Goal: Communication & Community: Answer question/provide support

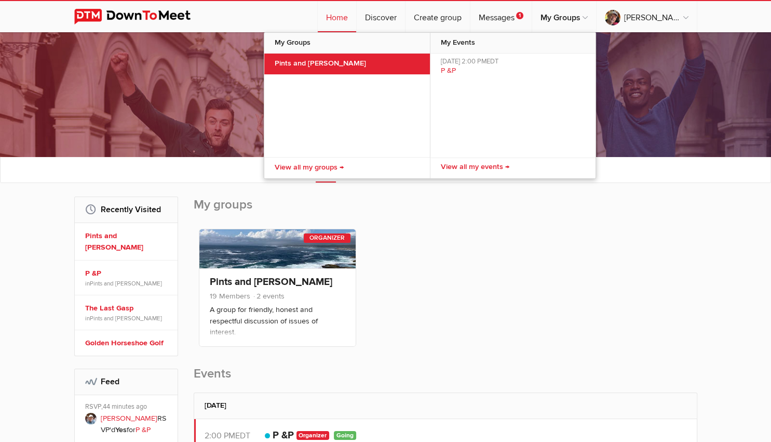
click at [335, 61] on link "Pints and [PERSON_NAME]" at bounding box center [347, 64] width 166 height 21
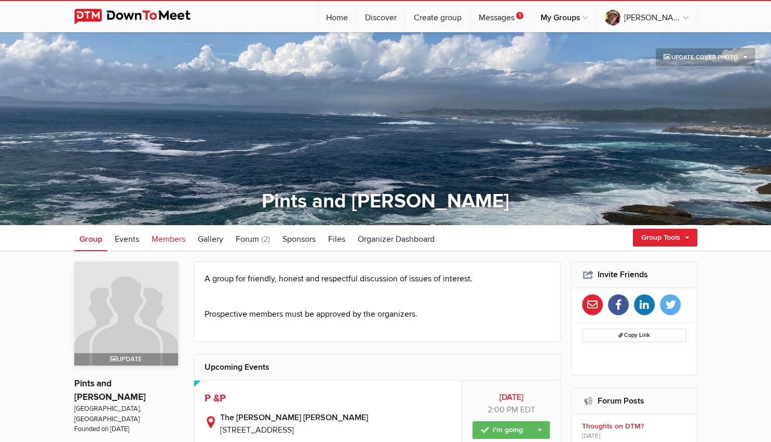
click at [178, 238] on span "Members" at bounding box center [169, 239] width 34 height 10
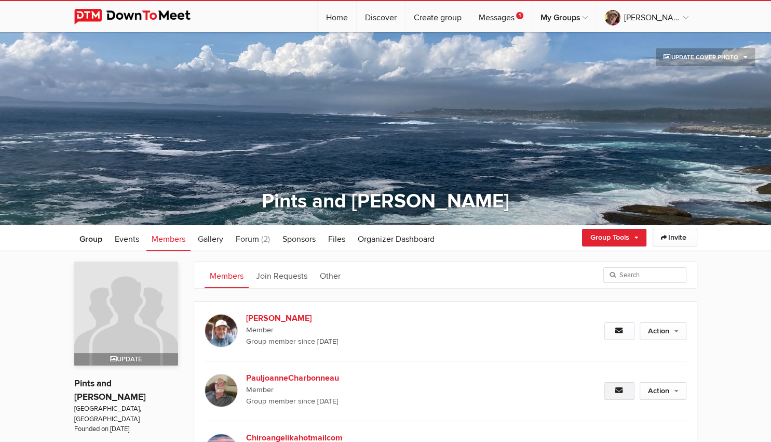
click at [616, 388] on icon at bounding box center [620, 389] width 8 height 7
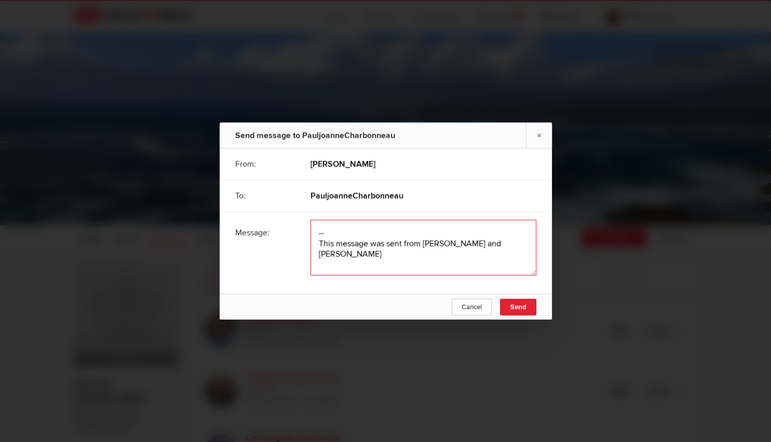
click at [341, 228] on textarea at bounding box center [424, 248] width 226 height 56
paste textarea "I believe this is how we do it. Go to My Profile at DTM and select Notification…"
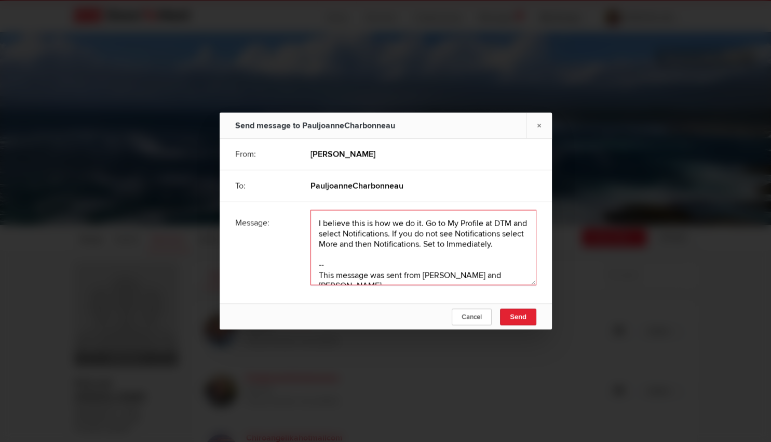
click at [421, 223] on textarea at bounding box center [424, 247] width 226 height 75
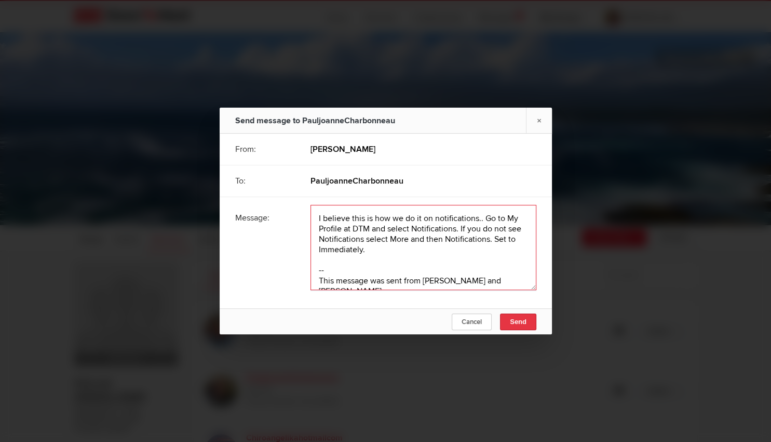
type textarea "I believe this is how we do it on notifications.. Go to My Profile at DTM and s…"
click at [519, 315] on button "Send" at bounding box center [518, 321] width 36 height 17
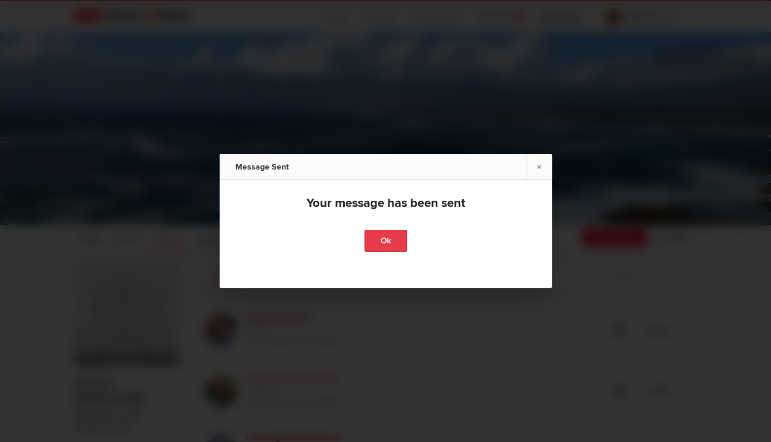
click at [400, 240] on link "Ok" at bounding box center [386, 241] width 43 height 22
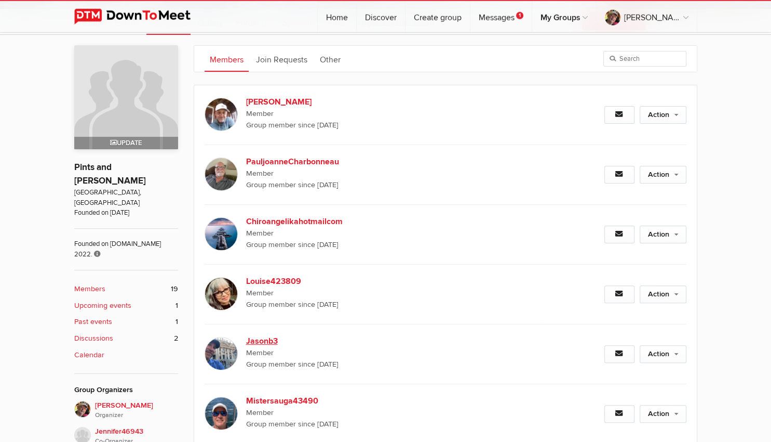
scroll to position [274, 0]
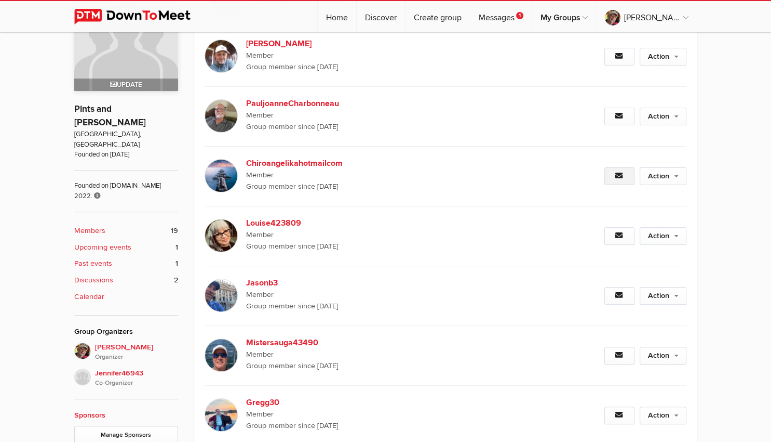
click at [618, 175] on icon at bounding box center [620, 175] width 8 height 7
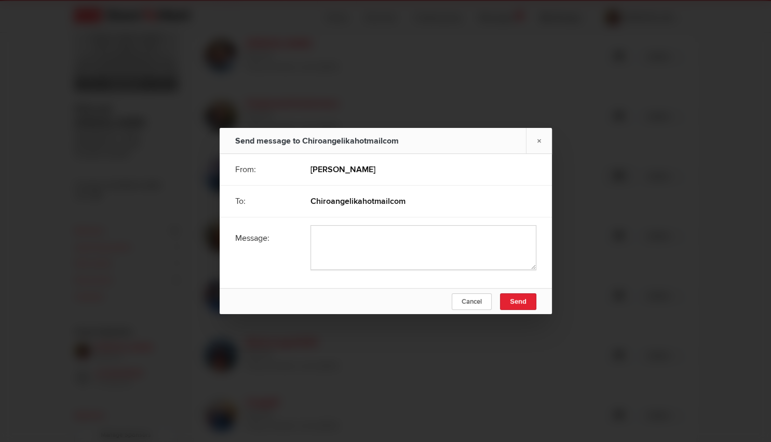
type textarea "-- This message was sent from [PERSON_NAME] and [PERSON_NAME]"
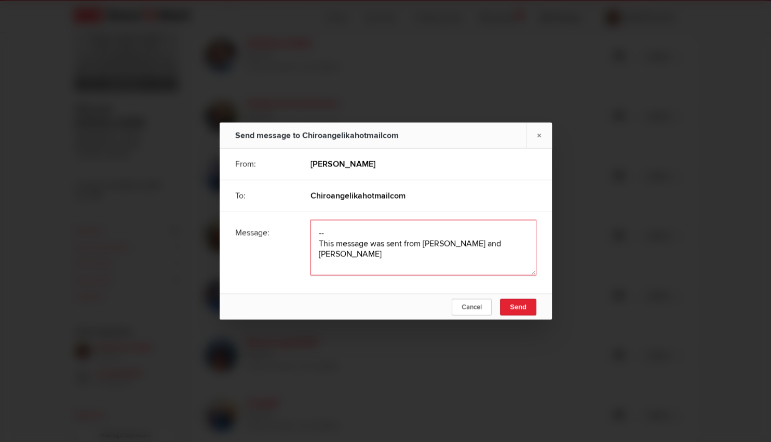
click at [391, 225] on textarea at bounding box center [424, 248] width 226 height 56
click at [319, 233] on textarea at bounding box center [424, 248] width 226 height 56
click at [322, 234] on textarea at bounding box center [424, 248] width 226 height 56
click at [322, 232] on textarea at bounding box center [424, 248] width 226 height 56
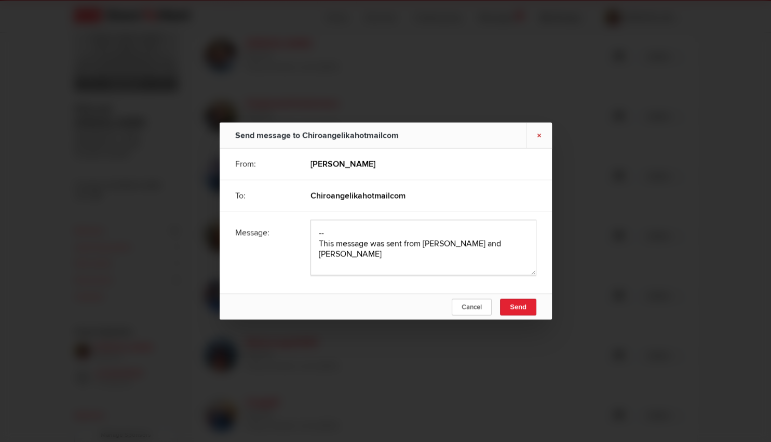
click at [538, 134] on link "×" at bounding box center [539, 135] width 26 height 25
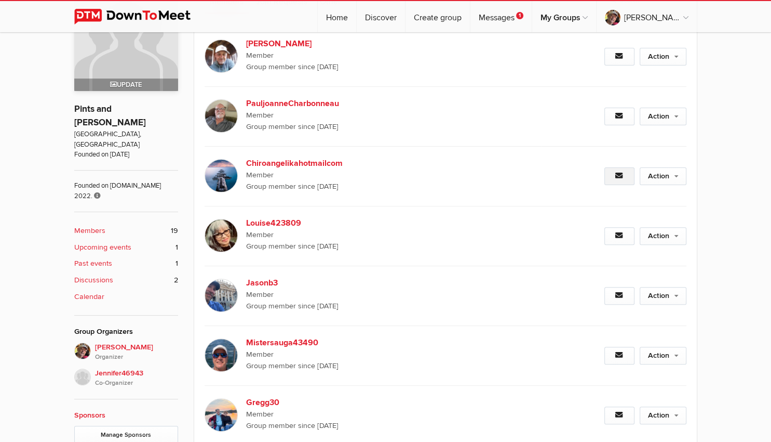
click at [616, 176] on icon at bounding box center [620, 175] width 8 height 7
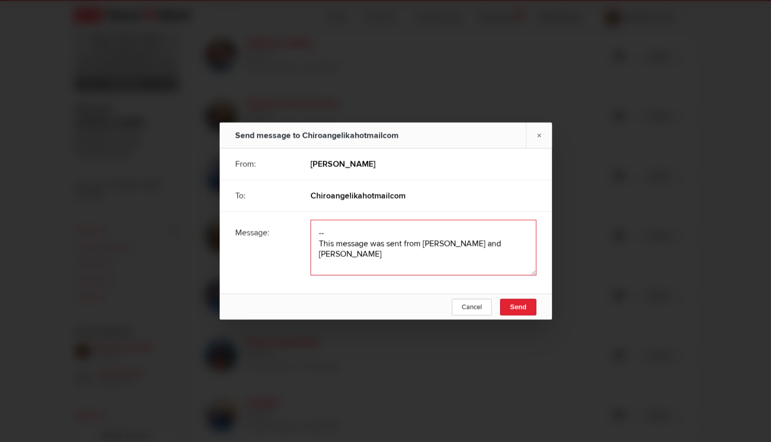
paste textarea "I believe this is how we do it. Go to My Profile at DTM and select Notification…"
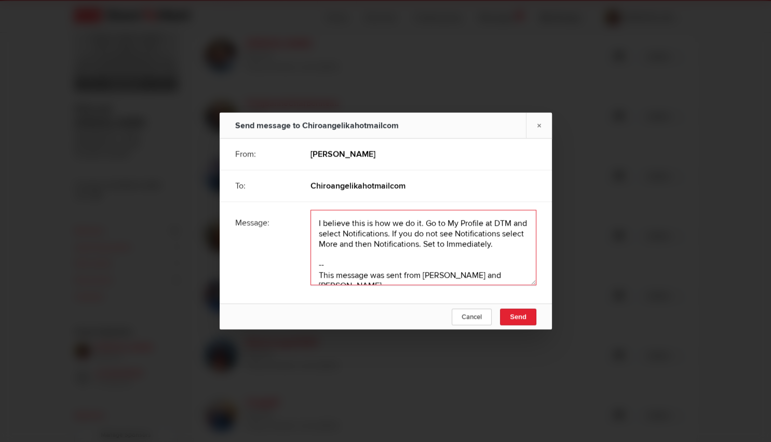
click at [420, 225] on textarea at bounding box center [424, 247] width 226 height 75
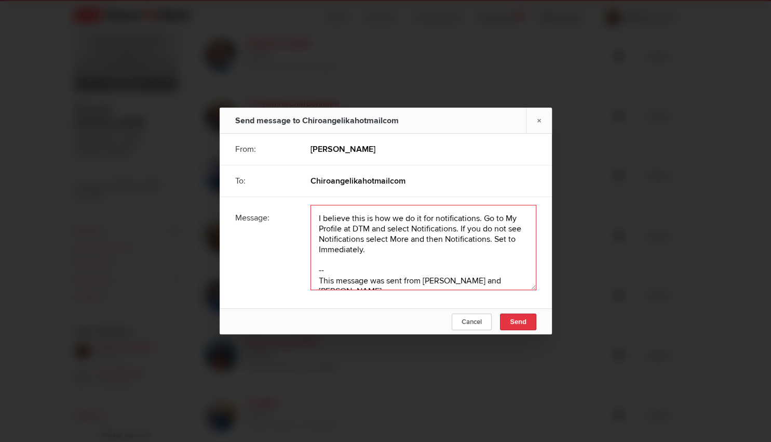
type textarea "I believe this is how we do it for notifications. Go to My Profile at DTM and s…"
click at [521, 324] on span "Send" at bounding box center [518, 321] width 17 height 8
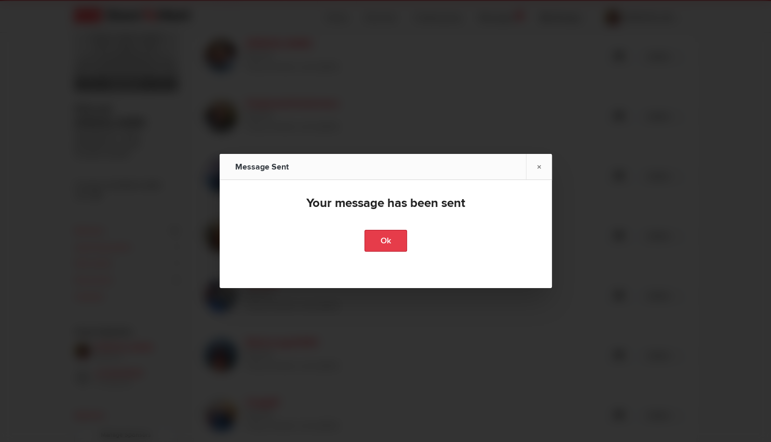
click at [388, 248] on link "Ok" at bounding box center [386, 241] width 43 height 22
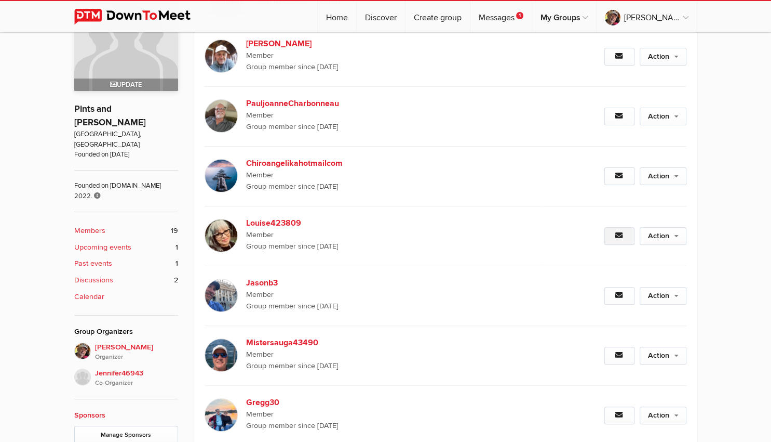
click at [620, 230] on link at bounding box center [620, 236] width 30 height 18
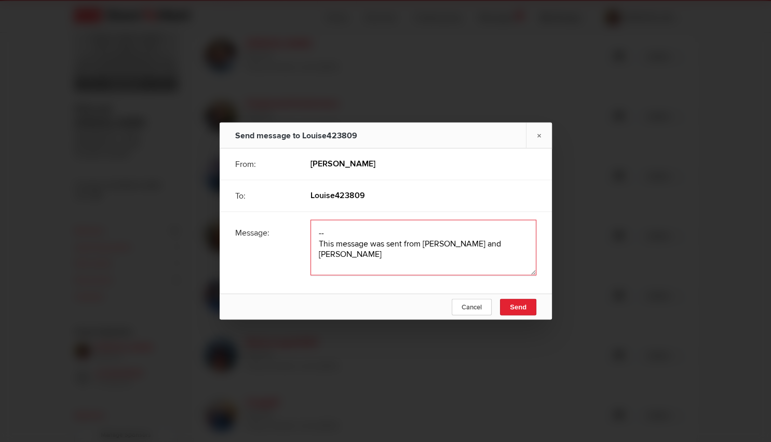
paste textarea "I believe this is how we do it. Go to My Profile at DTM and select Notification…"
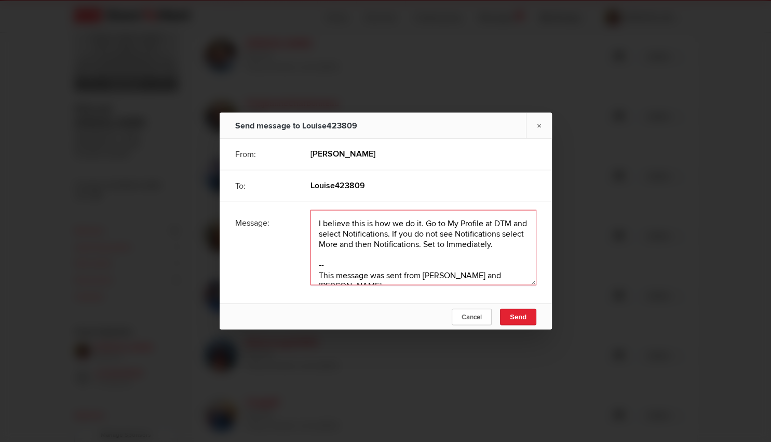
click at [421, 223] on textarea at bounding box center [424, 247] width 226 height 75
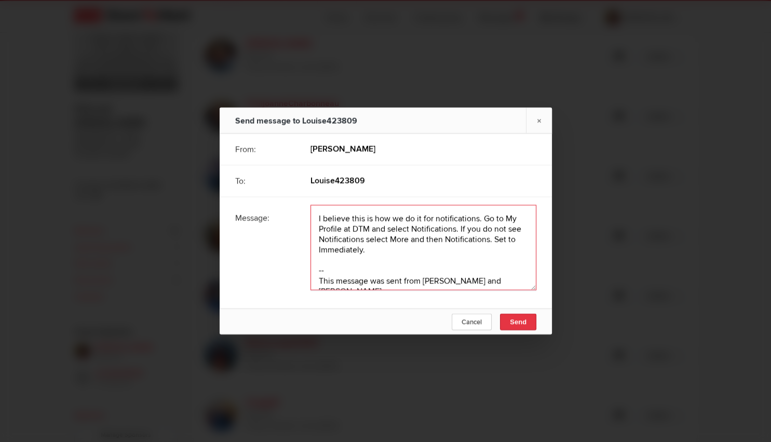
type textarea "I believe this is how we do it for notifications. Go to My Profile at DTM and s…"
click at [522, 321] on span "Send" at bounding box center [518, 321] width 17 height 8
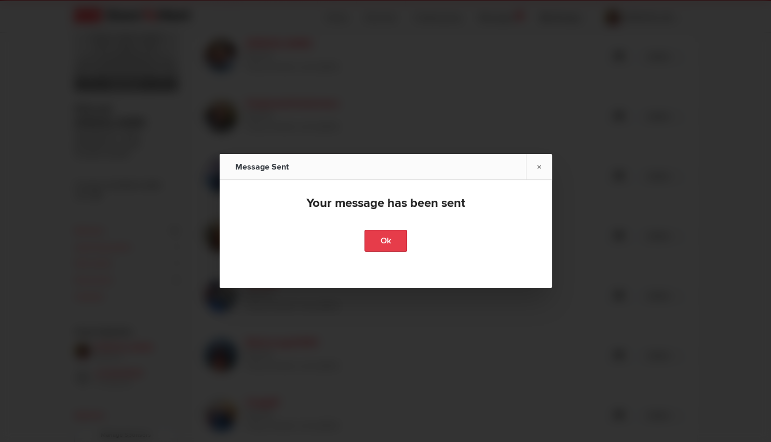
click at [390, 238] on link "Ok" at bounding box center [386, 241] width 43 height 22
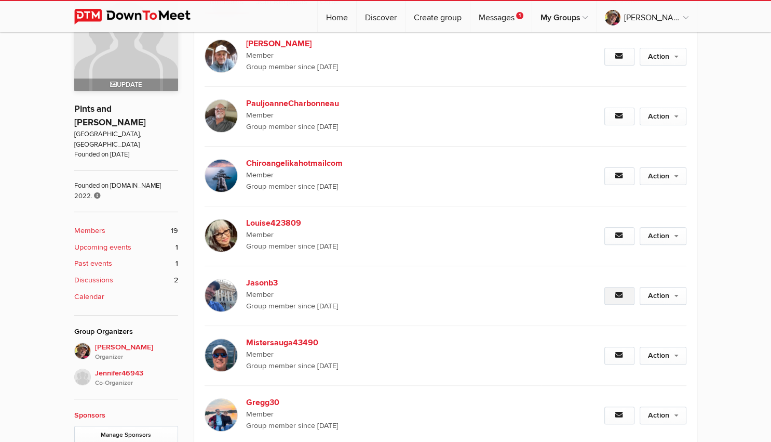
click at [620, 295] on icon at bounding box center [620, 294] width 8 height 7
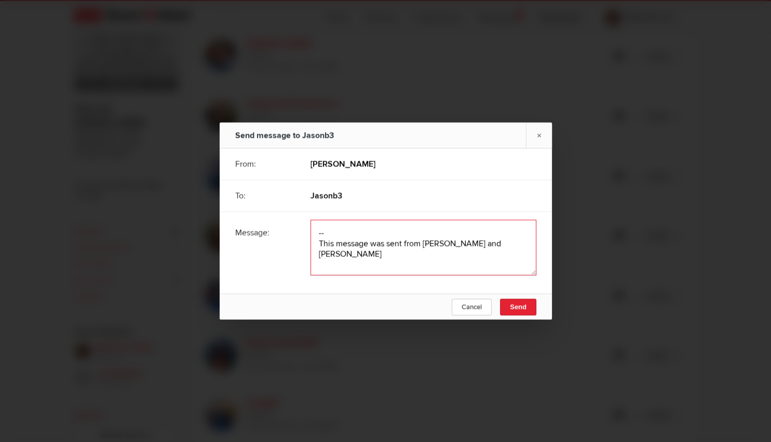
paste textarea "I believe this is how we do it. Go to My Profile at DTM and select Notification…"
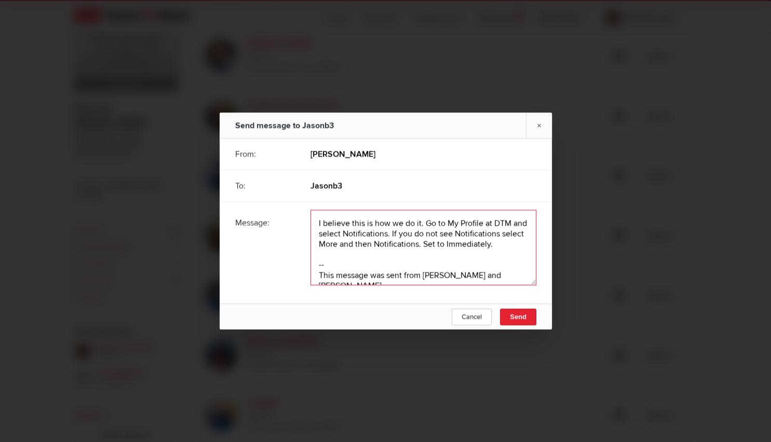
click at [421, 223] on textarea at bounding box center [424, 247] width 226 height 75
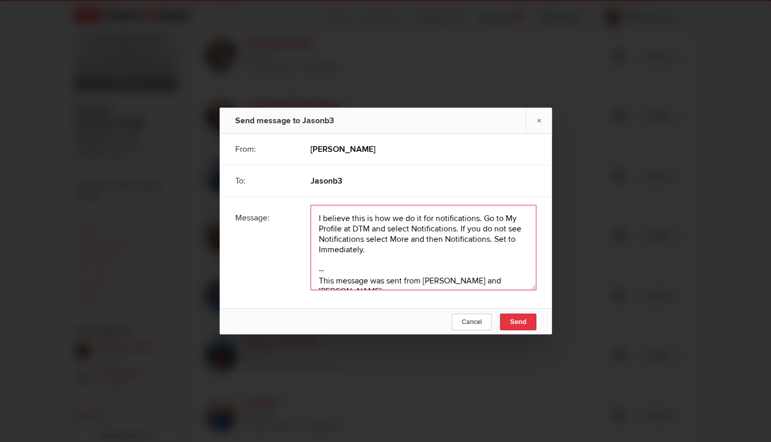
type textarea "I believe this is how we do it for notifications. Go to My Profile at DTM and s…"
click at [516, 327] on button "Send" at bounding box center [518, 321] width 36 height 17
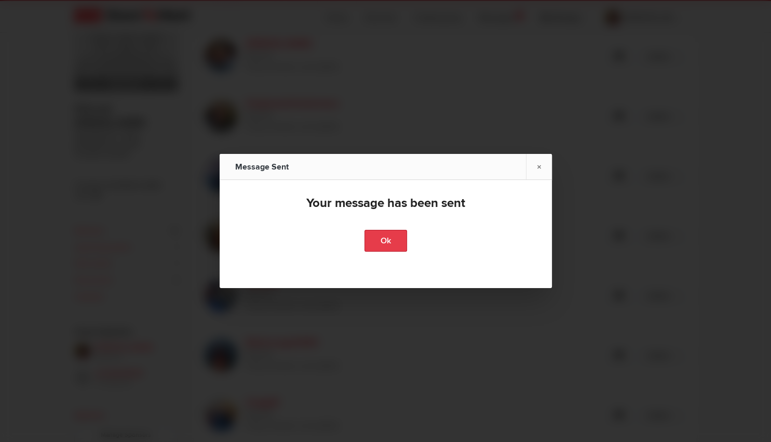
click at [377, 237] on link "Ok" at bounding box center [386, 241] width 43 height 22
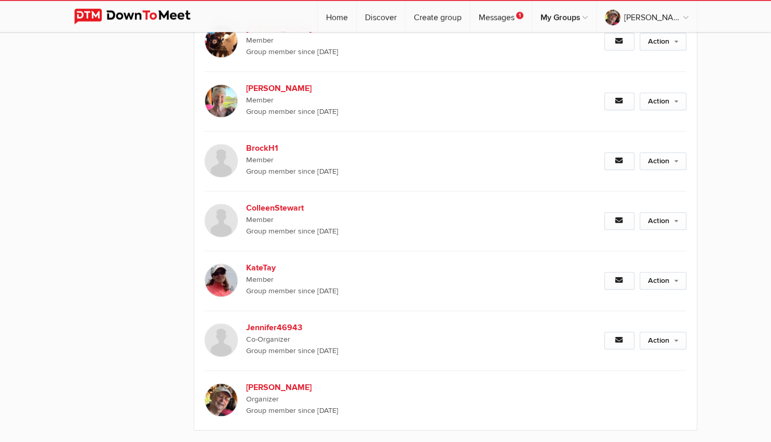
scroll to position [987, 0]
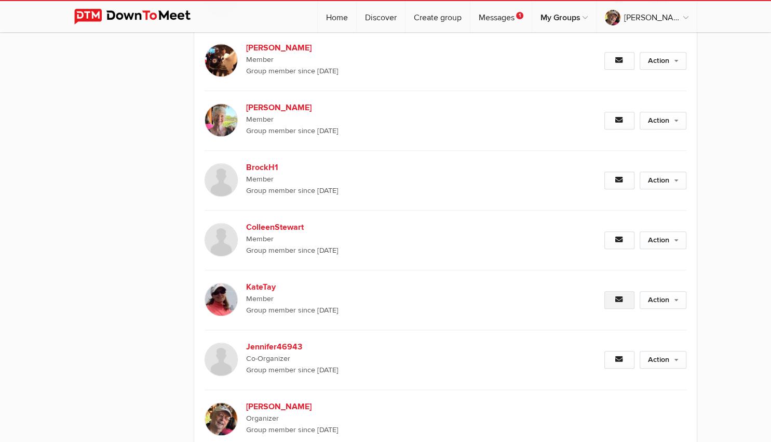
click at [617, 298] on icon at bounding box center [620, 299] width 8 height 7
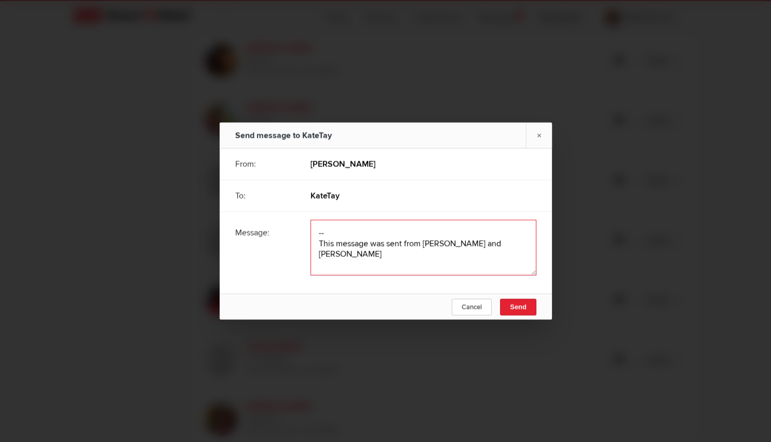
paste textarea "I believe this is how we do it. Go to My Profile at DTM and select Notification…"
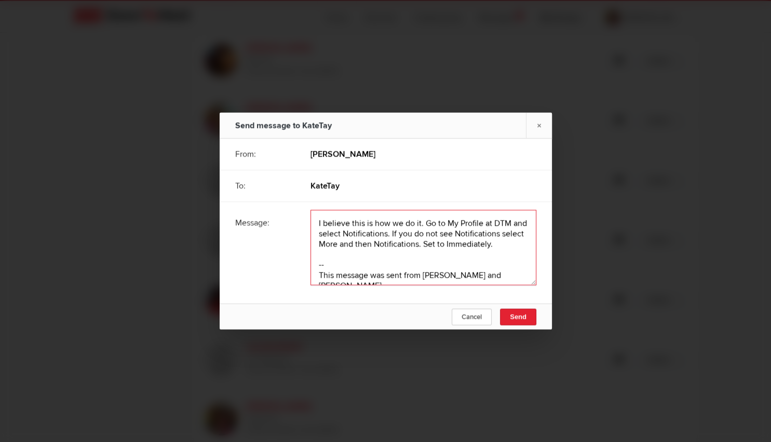
click at [421, 224] on textarea at bounding box center [424, 247] width 226 height 75
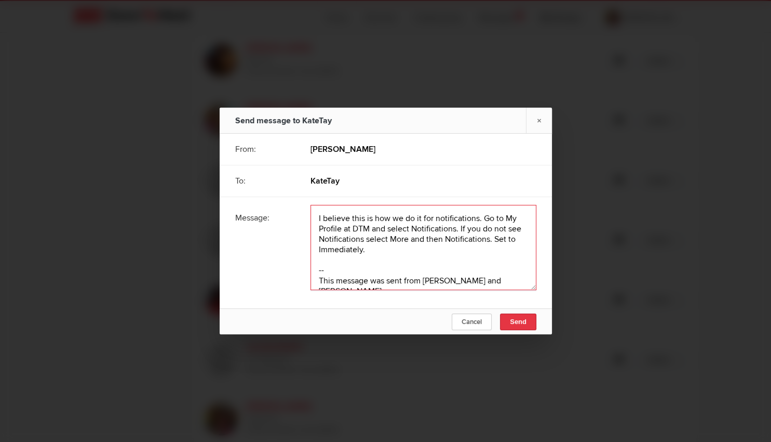
type textarea "I believe this is how we do it for notifications. Go to My Profile at DTM and s…"
click at [517, 325] on span "Send" at bounding box center [518, 321] width 17 height 8
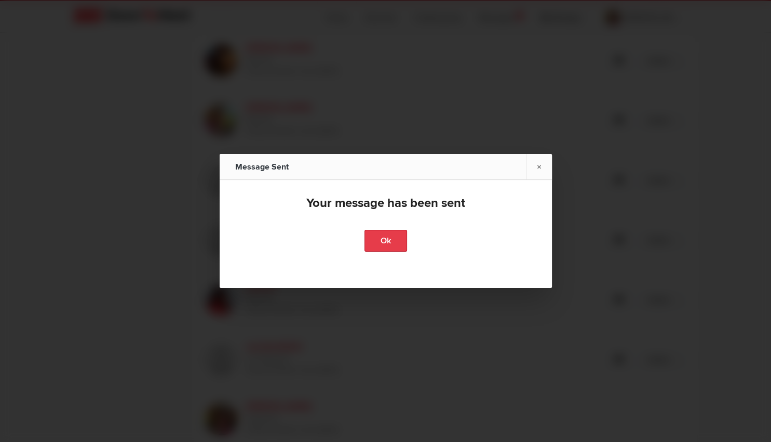
click at [394, 238] on link "Ok" at bounding box center [386, 241] width 43 height 22
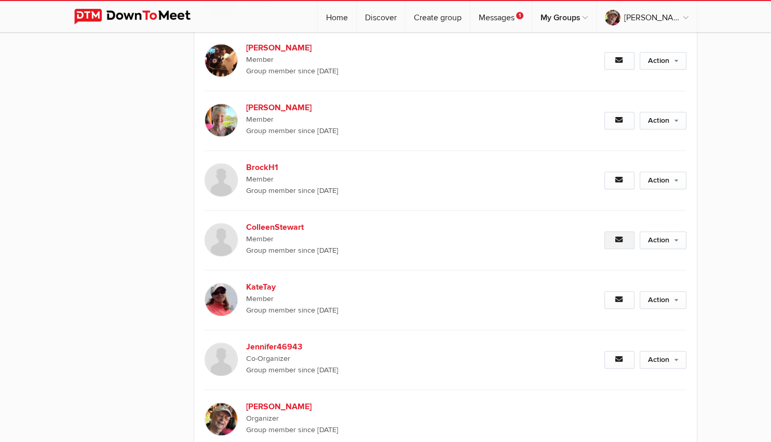
click at [618, 237] on icon at bounding box center [620, 239] width 8 height 7
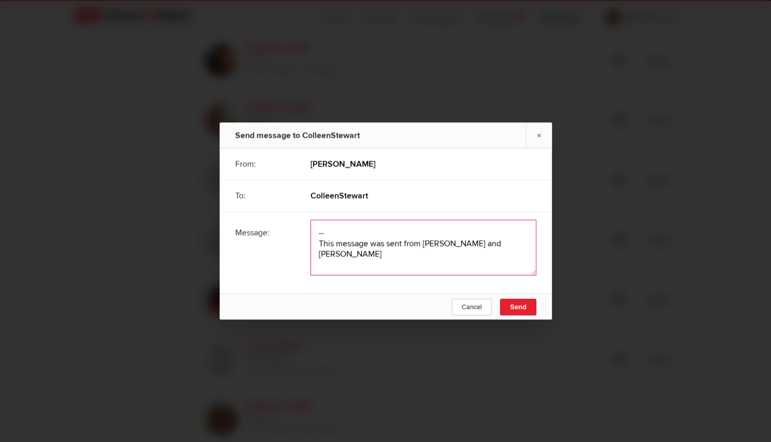
paste textarea "I believe this is how we do it. Go to My Profile at DTM and select Notification…"
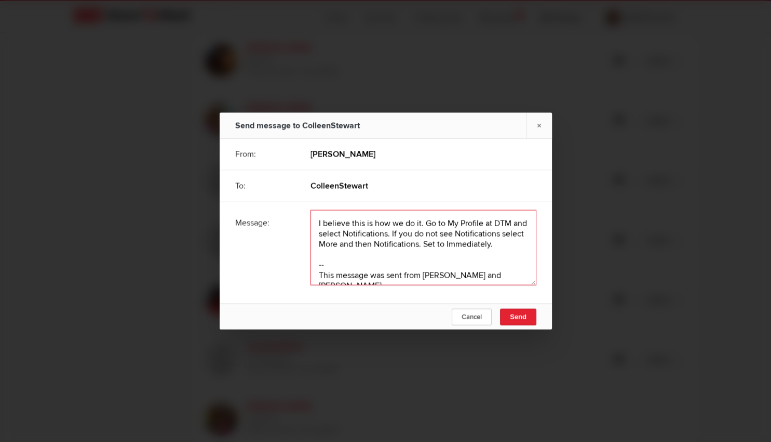
click at [421, 223] on textarea at bounding box center [424, 247] width 226 height 75
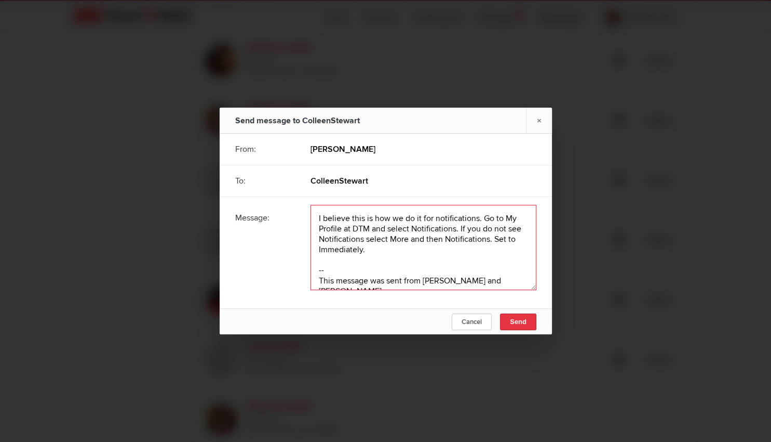
type textarea "I believe this is how we do it for notifications. Go to My Profile at DTM and s…"
click at [511, 325] on span "Send" at bounding box center [518, 321] width 17 height 8
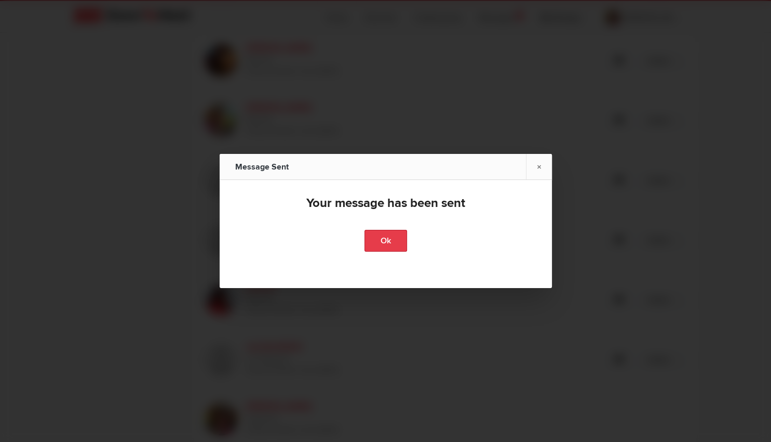
click at [390, 242] on link "Ok" at bounding box center [386, 241] width 43 height 22
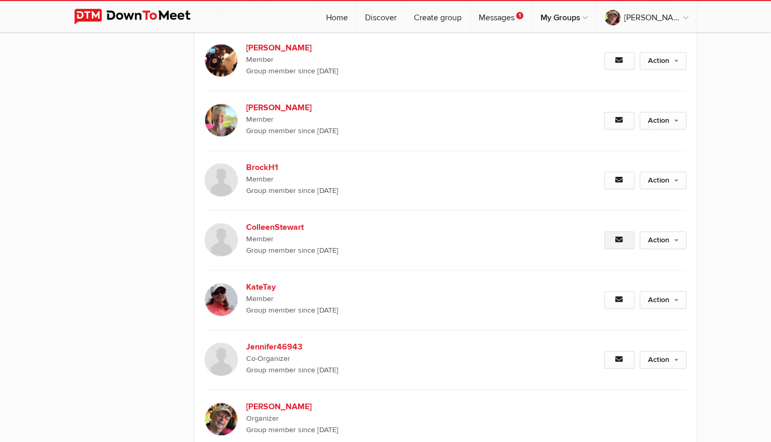
click at [618, 237] on icon at bounding box center [620, 239] width 8 height 7
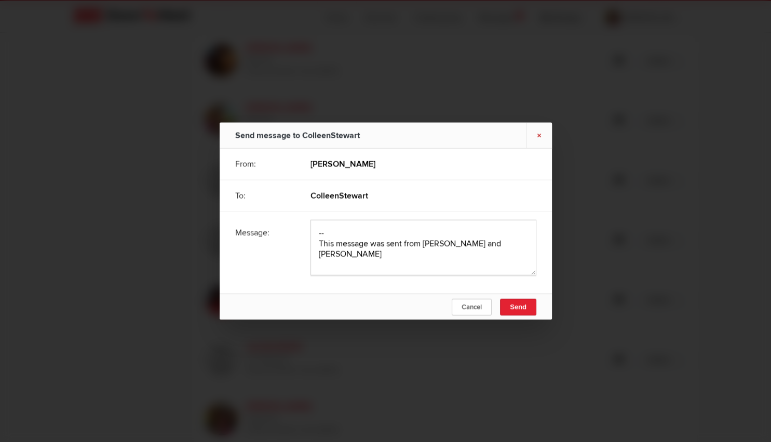
click at [539, 131] on link "×" at bounding box center [539, 135] width 26 height 25
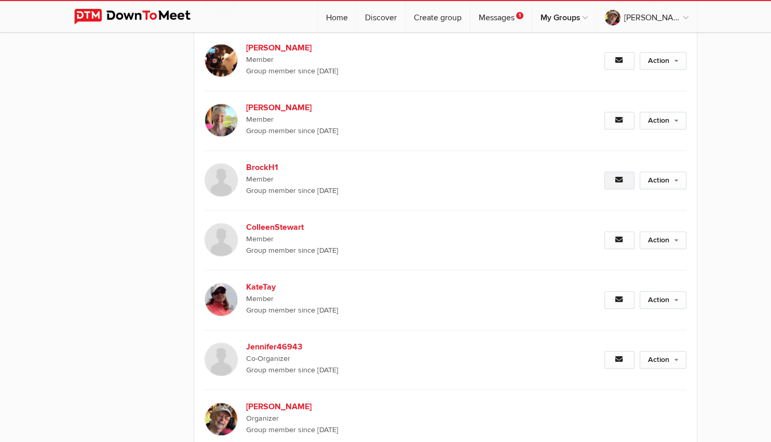
click at [619, 177] on icon at bounding box center [620, 179] width 8 height 7
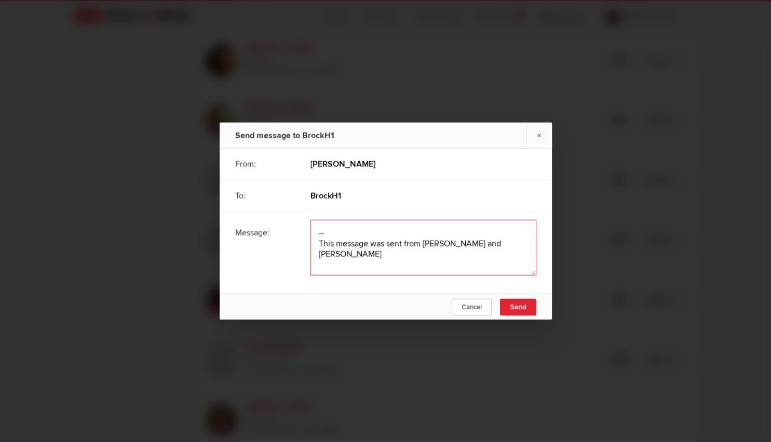
paste textarea "I believe this is how we do it. Go to My Profile at DTM and select Notification…"
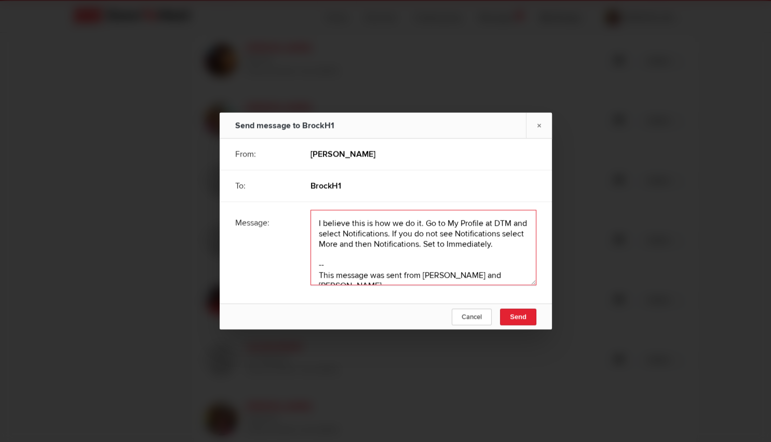
click at [421, 226] on textarea at bounding box center [424, 247] width 226 height 75
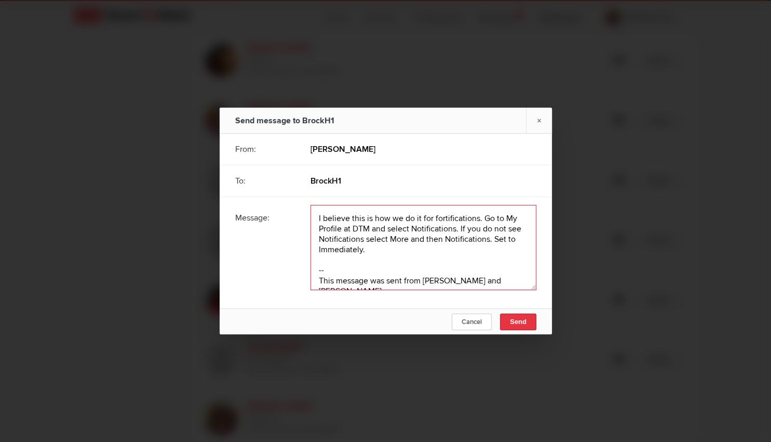
type textarea "I believe this is how we do it for fortifications. Go to My Profile at DTM and …"
click at [512, 320] on span "Send" at bounding box center [518, 321] width 17 height 8
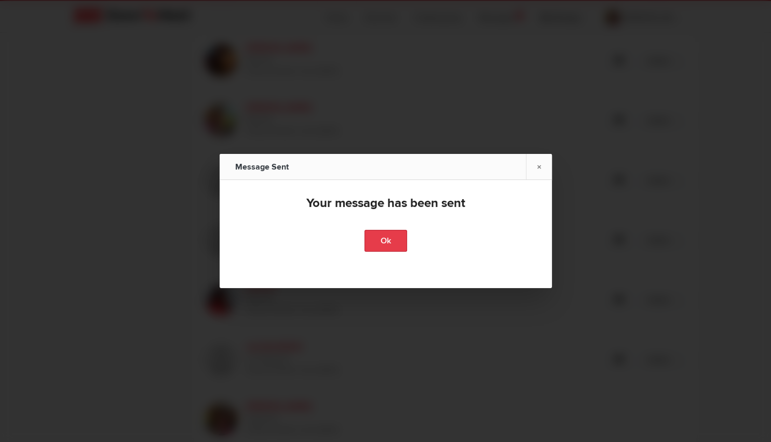
drag, startPoint x: 390, startPoint y: 245, endPoint x: 399, endPoint y: 247, distance: 9.6
click at [390, 245] on link "Ok" at bounding box center [386, 241] width 43 height 22
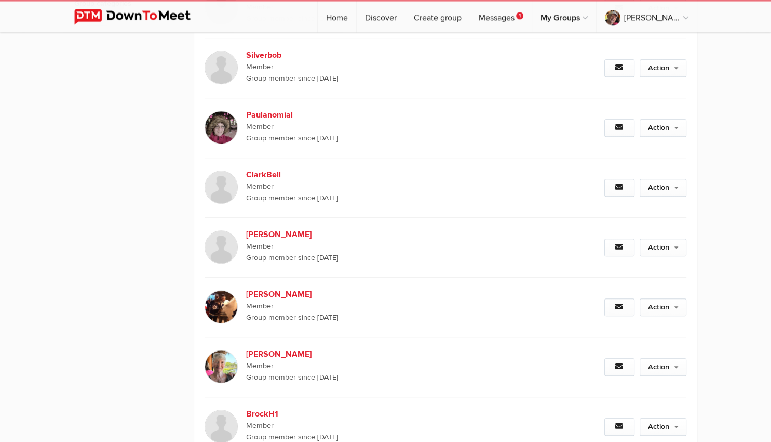
scroll to position [713, 0]
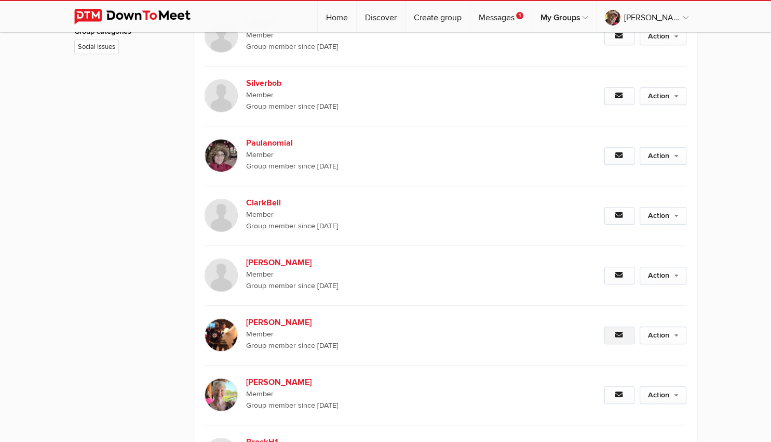
click at [618, 335] on icon at bounding box center [620, 334] width 8 height 7
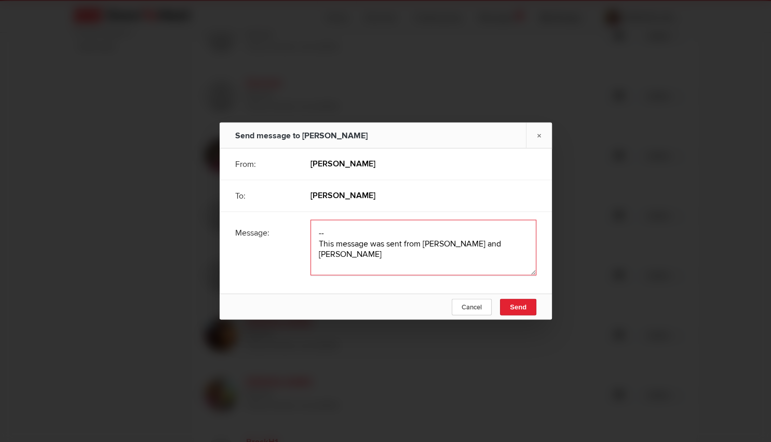
paste textarea "I believe this is how we do it. Go to My Profile at DTM and select Notification…"
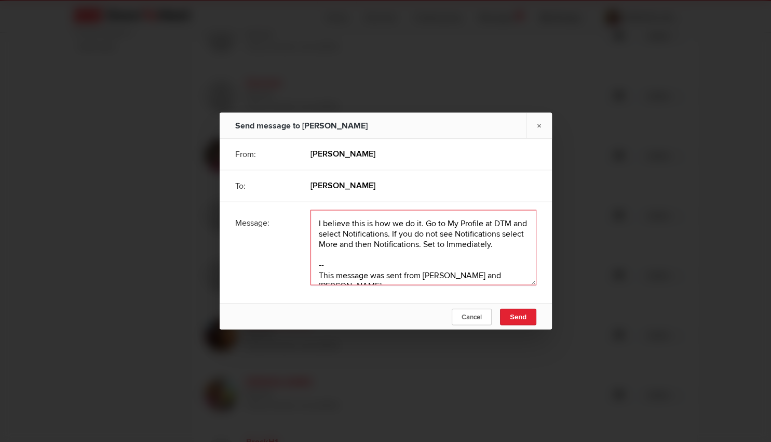
click at [420, 223] on textarea at bounding box center [424, 247] width 226 height 75
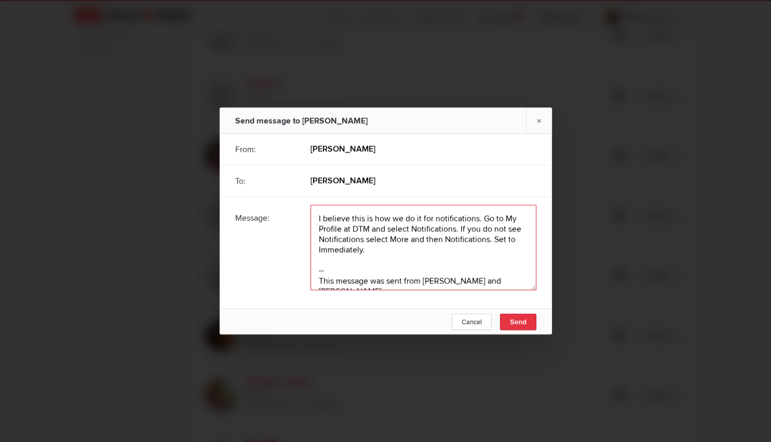
type textarea "I believe this is how we do it for notifications. Go to My Profile at DTM and s…"
click at [516, 322] on span "Send" at bounding box center [518, 321] width 17 height 8
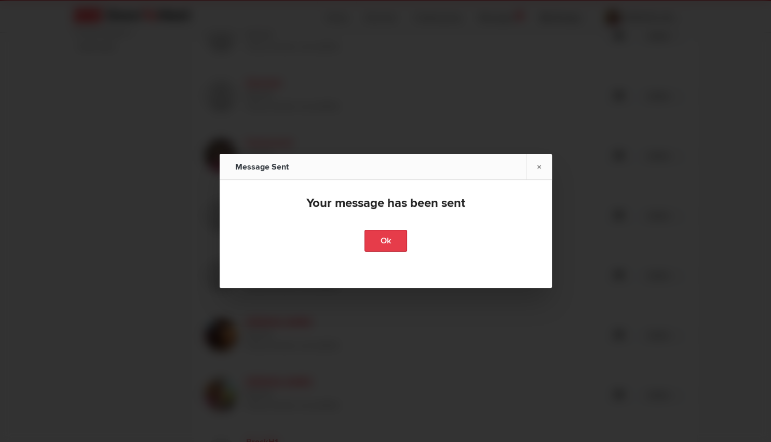
click at [371, 234] on link "Ok" at bounding box center [386, 241] width 43 height 22
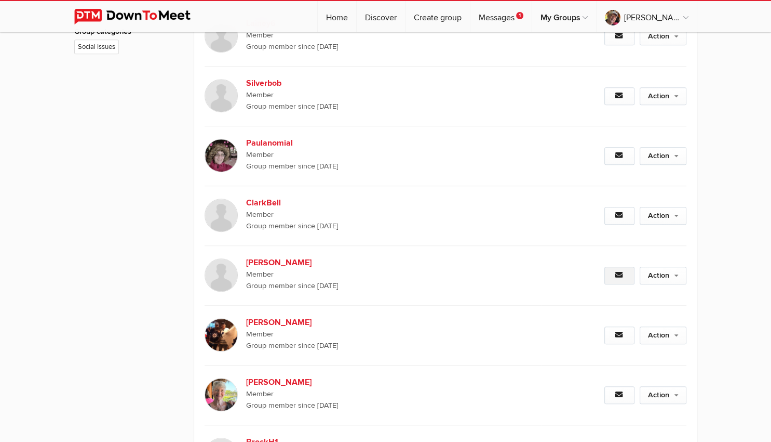
click at [618, 273] on icon at bounding box center [620, 274] width 8 height 7
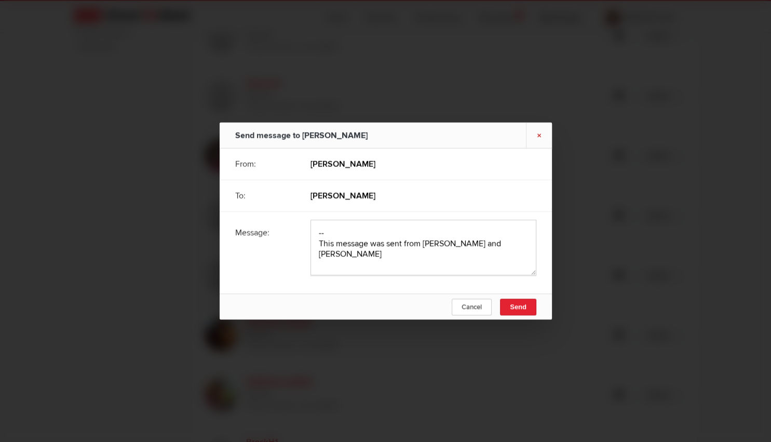
click at [539, 130] on link "×" at bounding box center [539, 135] width 26 height 25
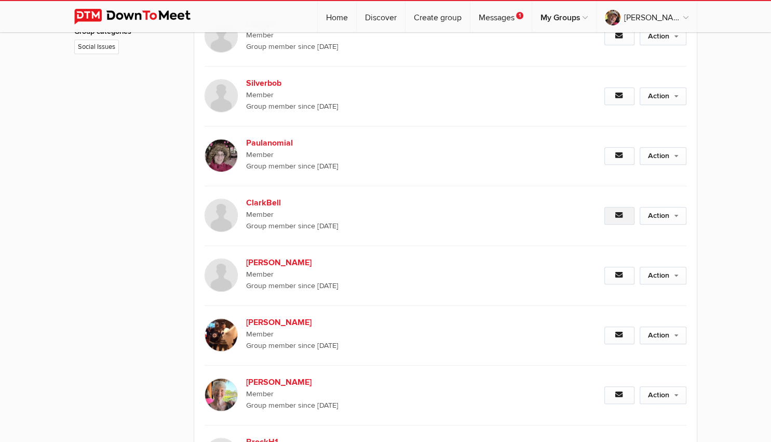
click at [615, 216] on link at bounding box center [620, 216] width 30 height 18
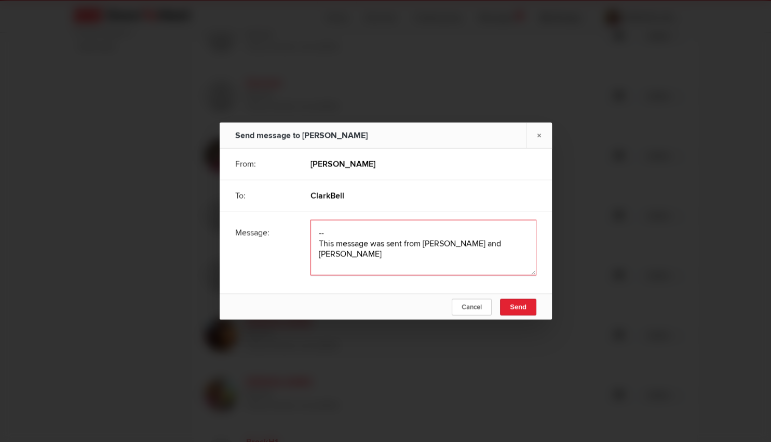
paste textarea "I believe this is how we do it. Go to My Profile at DTM and select Notification…"
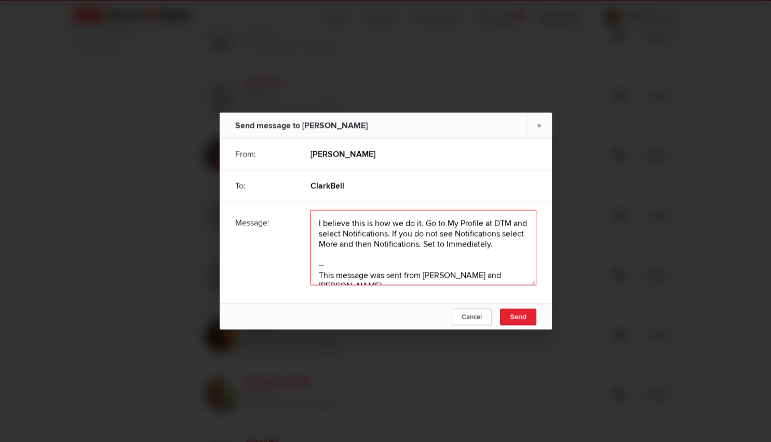
click at [421, 223] on textarea at bounding box center [424, 247] width 226 height 75
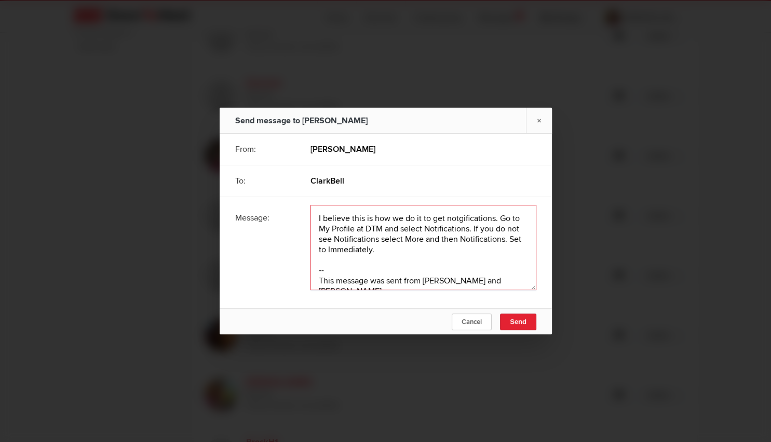
click at [463, 219] on textarea at bounding box center [424, 247] width 226 height 85
type textarea "I believe this is how we do it to get notifications. Go to My Profile at DTM an…"
click at [523, 323] on span "Send" at bounding box center [518, 321] width 17 height 8
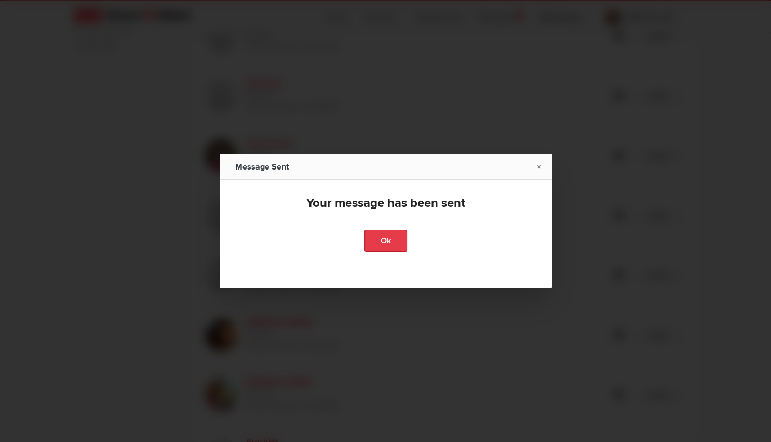
click at [393, 234] on link "Ok" at bounding box center [386, 241] width 43 height 22
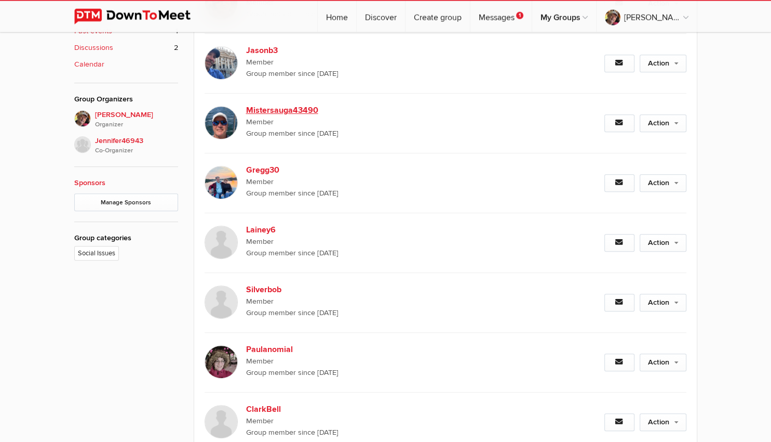
scroll to position [494, 0]
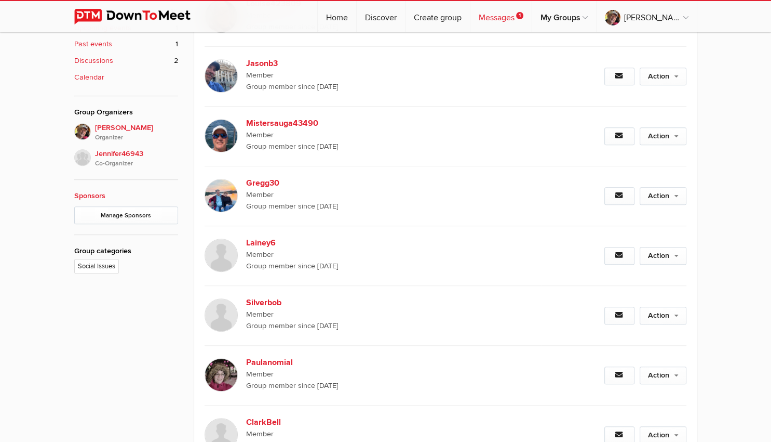
click at [506, 16] on link "Messages 1" at bounding box center [501, 16] width 61 height 31
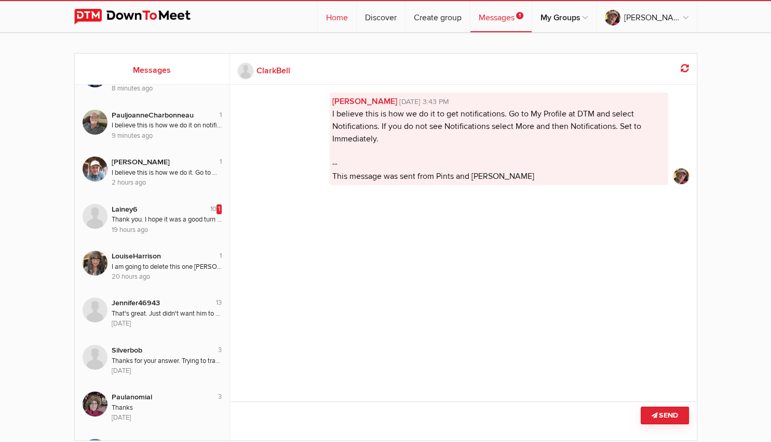
click at [352, 18] on link "Home" at bounding box center [337, 16] width 38 height 31
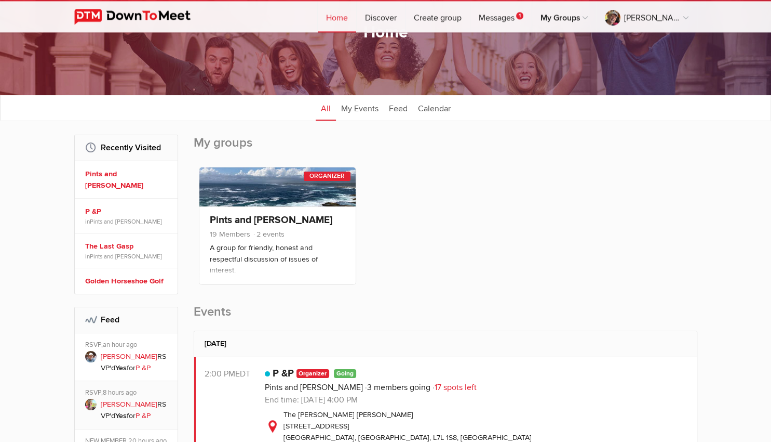
scroll to position [55, 0]
